Goal: Task Accomplishment & Management: Use online tool/utility

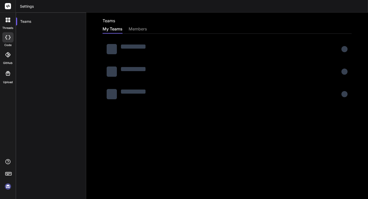
click at [9, 5] on rect at bounding box center [8, 6] width 6 height 6
click at [28, 8] on header "Settings" at bounding box center [192, 6] width 352 height 13
click at [8, 57] on icon at bounding box center [7, 54] width 5 height 5
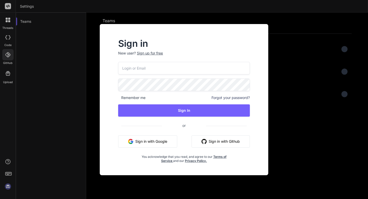
click at [161, 67] on input "email" at bounding box center [184, 68] width 132 height 13
paste input "[EMAIL_ADDRESS][DOMAIN_NAME]"
type input "[EMAIL_ADDRESS][DOMAIN_NAME]"
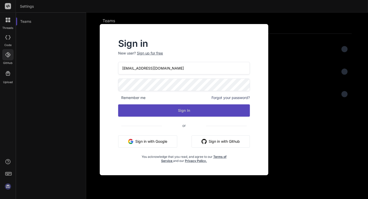
click at [150, 112] on button "Sign In" at bounding box center [184, 110] width 132 height 12
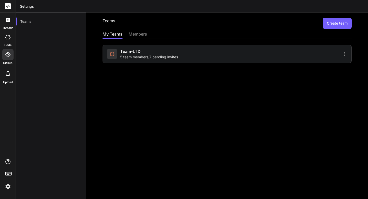
click at [143, 54] on div "Team-LTD 5 team members , 7 pending invites" at bounding box center [149, 53] width 58 height 11
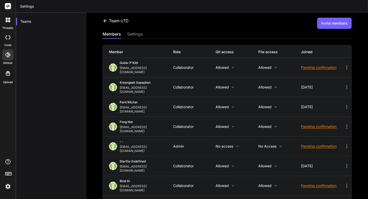
click at [138, 34] on div "settings" at bounding box center [135, 34] width 16 height 7
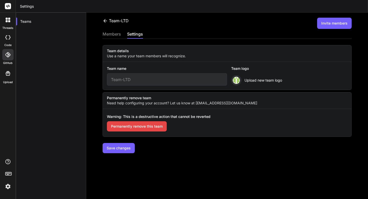
click at [147, 81] on input "Team-LTD" at bounding box center [167, 79] width 120 height 13
click at [326, 26] on button "Invite members" at bounding box center [334, 23] width 35 height 11
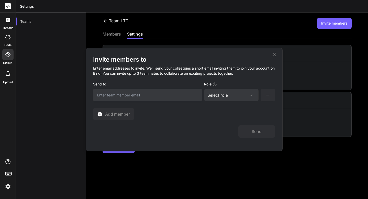
click at [169, 96] on input "email" at bounding box center [147, 95] width 109 height 13
click at [251, 94] on icon at bounding box center [251, 95] width 4 height 4
click at [175, 95] on input "email" at bounding box center [147, 95] width 109 height 13
type input "่"
type input "[EMAIL_ADDRESS][DOMAIN_NAME]"
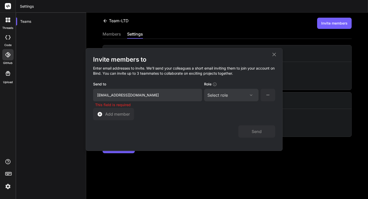
click at [241, 95] on div "Select role" at bounding box center [232, 95] width 48 height 6
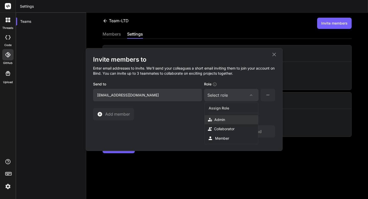
click at [231, 117] on div "Admin" at bounding box center [231, 119] width 53 height 9
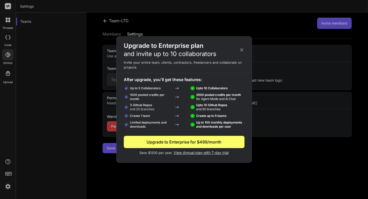
click at [241, 49] on icon at bounding box center [242, 50] width 6 height 6
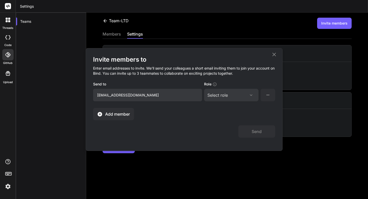
click at [114, 115] on span "Add member" at bounding box center [117, 114] width 25 height 6
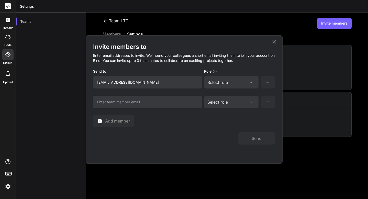
click at [254, 81] on icon at bounding box center [252, 82] width 6 height 4
click at [233, 94] on div "Assign Role" at bounding box center [234, 95] width 50 height 9
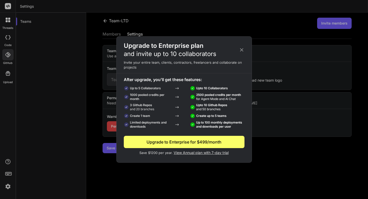
click at [242, 48] on icon at bounding box center [242, 50] width 6 height 6
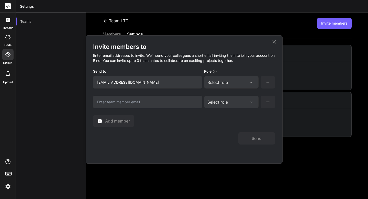
click at [273, 42] on icon at bounding box center [274, 42] width 6 height 6
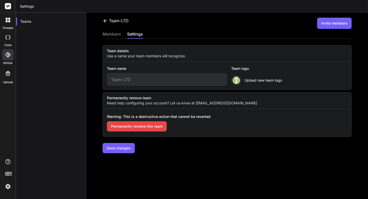
click at [8, 40] on div at bounding box center [7, 37] width 11 height 10
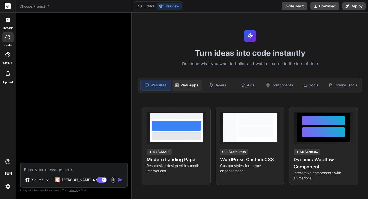
click at [192, 87] on div "Web Apps" at bounding box center [187, 85] width 30 height 11
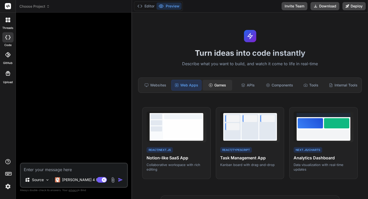
click at [216, 83] on div "Games" at bounding box center [218, 85] width 30 height 11
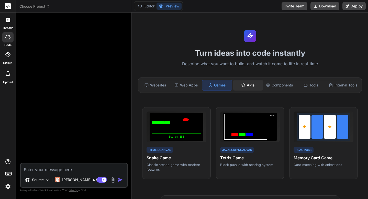
click at [246, 85] on div "APIs" at bounding box center [248, 85] width 30 height 11
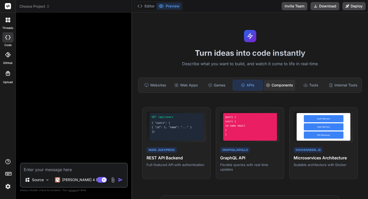
click at [282, 88] on div "Components" at bounding box center [279, 85] width 31 height 11
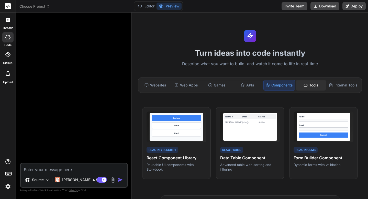
click at [313, 87] on div "Tools" at bounding box center [311, 85] width 30 height 11
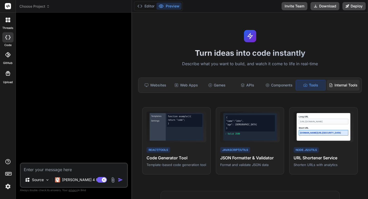
click at [343, 86] on div "Internal Tools" at bounding box center [343, 85] width 33 height 11
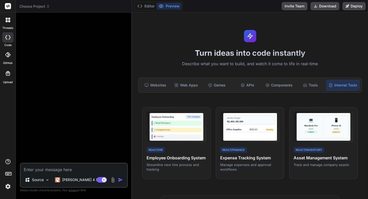
click at [51, 47] on div at bounding box center [74, 90] width 107 height 146
click at [154, 84] on div "Websites" at bounding box center [155, 85] width 30 height 11
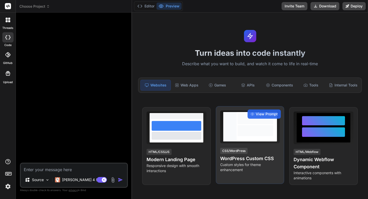
click at [235, 158] on h4 "WordPress Custom CSS" at bounding box center [250, 158] width 60 height 7
click at [267, 115] on span "View Prompt" at bounding box center [267, 114] width 22 height 5
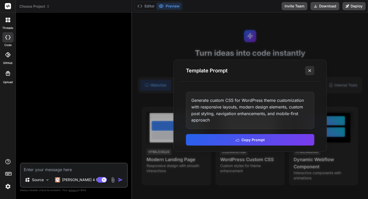
click at [307, 70] on icon at bounding box center [309, 70] width 5 height 5
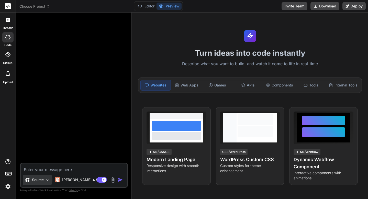
click at [46, 180] on img at bounding box center [47, 180] width 4 height 4
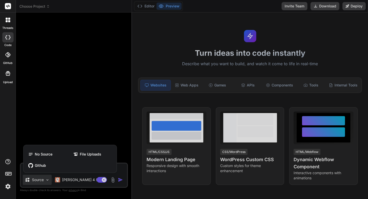
click at [99, 121] on div at bounding box center [184, 99] width 368 height 199
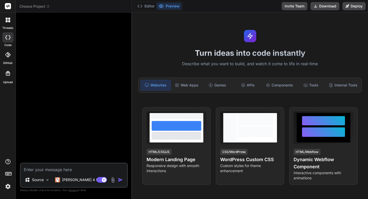
click at [224, 36] on div "Turn ideas into code instantly Describe what you want to build, and watch it co…" at bounding box center [250, 106] width 236 height 187
click at [148, 7] on button "Editor" at bounding box center [145, 6] width 21 height 7
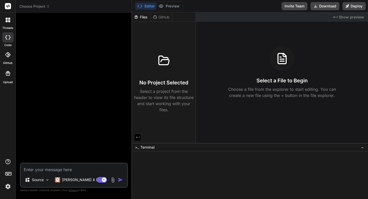
click at [162, 64] on icon at bounding box center [164, 61] width 12 height 12
click at [157, 86] on h3 "No Project Selected" at bounding box center [163, 82] width 49 height 7
click at [158, 111] on p "Select a project from the header to view its file structure and start working w…" at bounding box center [164, 100] width 60 height 25
click at [164, 83] on h3 "No Project Selected" at bounding box center [163, 82] width 49 height 7
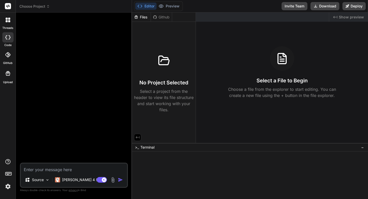
click at [63, 85] on div at bounding box center [74, 90] width 107 height 146
click at [62, 92] on div at bounding box center [74, 90] width 107 height 146
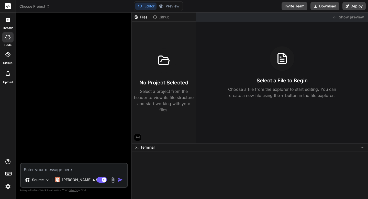
click at [62, 92] on div at bounding box center [74, 90] width 107 height 146
click at [113, 179] on img at bounding box center [113, 180] width 6 height 6
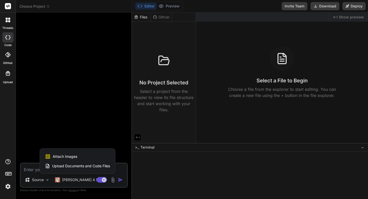
click at [117, 123] on div at bounding box center [184, 99] width 368 height 199
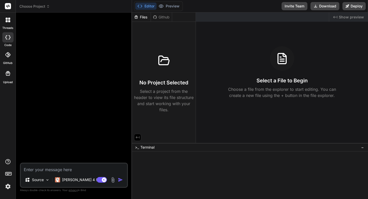
click at [145, 19] on div "Files" at bounding box center [141, 17] width 19 height 5
click at [339, 18] on div "Created with Pixso. Show preview" at bounding box center [348, 17] width 39 height 9
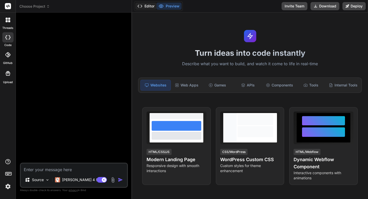
click at [148, 7] on button "Editor" at bounding box center [145, 6] width 21 height 7
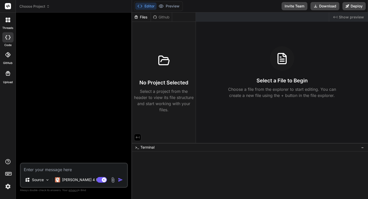
click at [338, 18] on div "Created with Pixso. Show preview" at bounding box center [348, 17] width 39 height 9
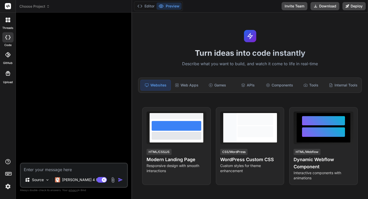
click at [9, 173] on icon at bounding box center [8, 173] width 7 height 7
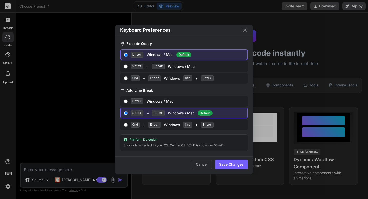
click at [246, 30] on icon "Close" at bounding box center [245, 30] width 6 height 6
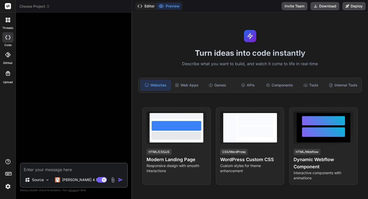
click at [149, 7] on button "Editor" at bounding box center [145, 6] width 21 height 7
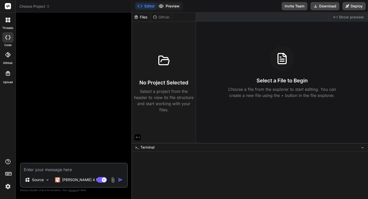
click at [175, 6] on button "Preview" at bounding box center [169, 6] width 25 height 7
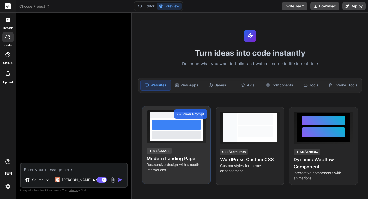
click at [164, 151] on div "HTML/CSS/JS" at bounding box center [159, 151] width 25 height 6
click at [191, 113] on span "View Prompt" at bounding box center [193, 114] width 22 height 5
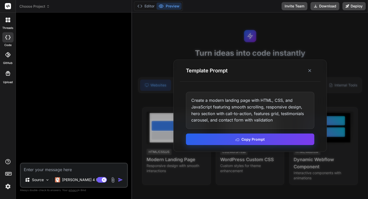
click at [230, 141] on button "Copy Prompt" at bounding box center [250, 140] width 128 height 12
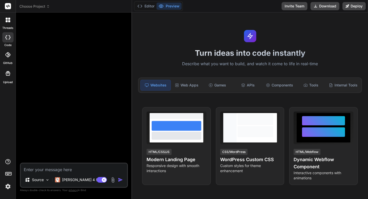
click at [8, 5] on rect at bounding box center [8, 6] width 6 height 6
click at [8, 21] on icon at bounding box center [9, 21] width 2 height 2
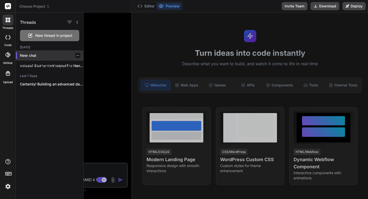
click at [30, 55] on p "New chat" at bounding box center [51, 55] width 63 height 5
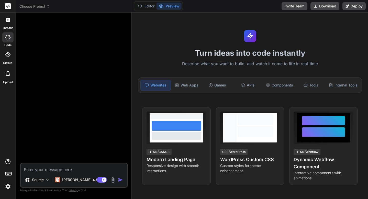
click at [47, 49] on div at bounding box center [74, 90] width 107 height 146
click at [53, 113] on div at bounding box center [74, 90] width 107 height 146
click at [42, 194] on div "Source [PERSON_NAME] 4 S.. Agent Mode. When this toggle is activated, AI automa…" at bounding box center [74, 108] width 108 height 182
click at [42, 170] on textarea at bounding box center [74, 168] width 106 height 9
